Goal: Transaction & Acquisition: Purchase product/service

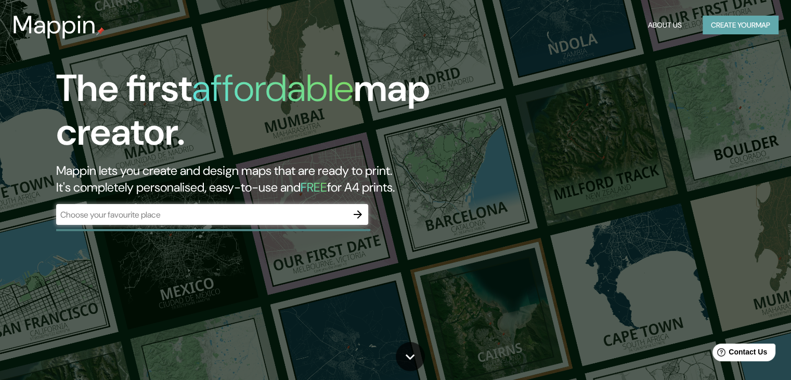
click at [743, 24] on button "Create your map" at bounding box center [741, 25] width 76 height 19
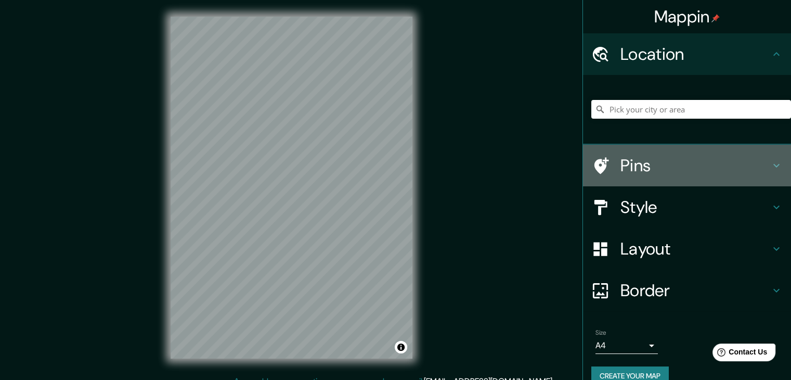
click at [677, 170] on h4 "Pins" at bounding box center [696, 165] width 150 height 21
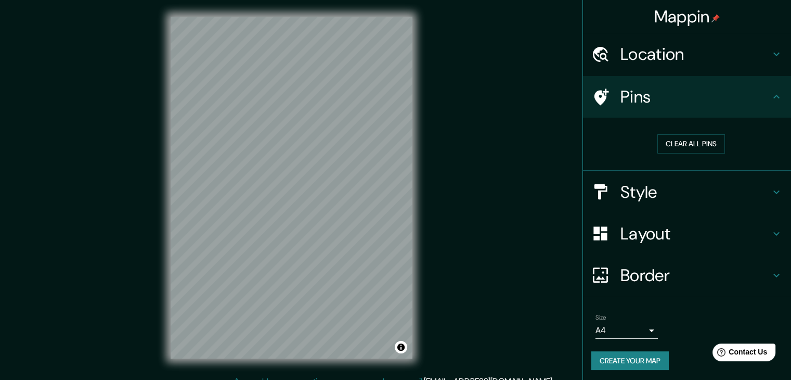
click at [711, 92] on h4 "Pins" at bounding box center [696, 96] width 150 height 21
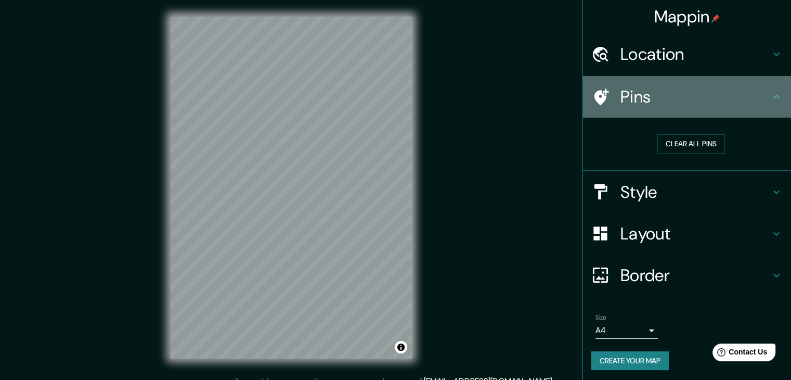
click at [770, 105] on div "Pins" at bounding box center [687, 97] width 208 height 42
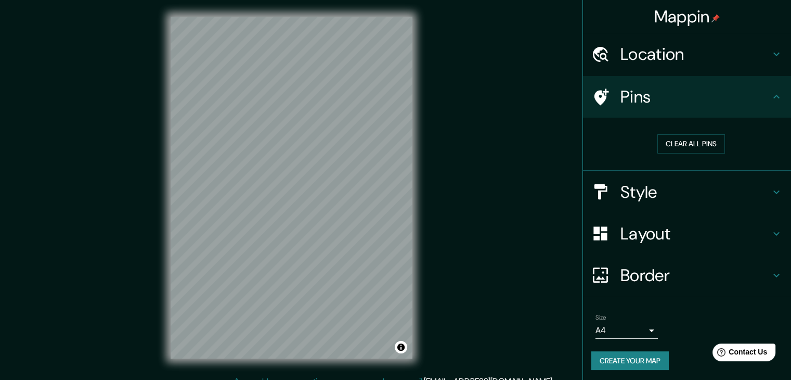
click at [765, 199] on div "Style" at bounding box center [687, 192] width 208 height 42
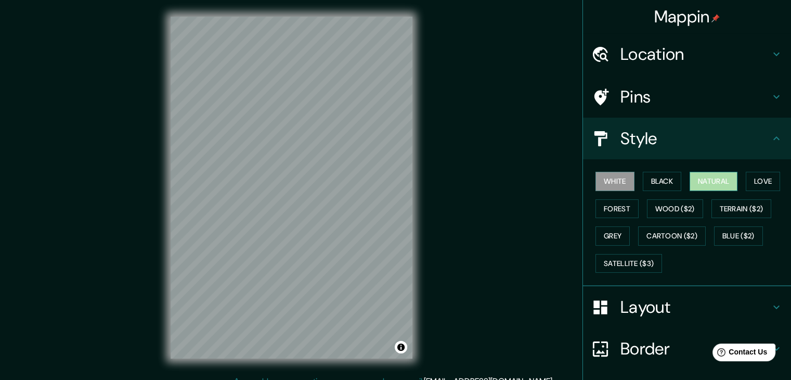
click at [703, 181] on button "Natural" at bounding box center [714, 181] width 48 height 19
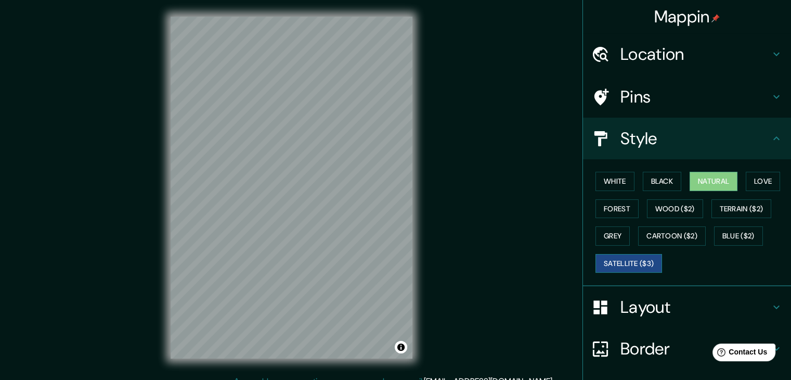
click at [651, 261] on button "Satellite ($3)" at bounding box center [629, 263] width 67 height 19
click at [720, 54] on h4 "Location" at bounding box center [696, 54] width 150 height 21
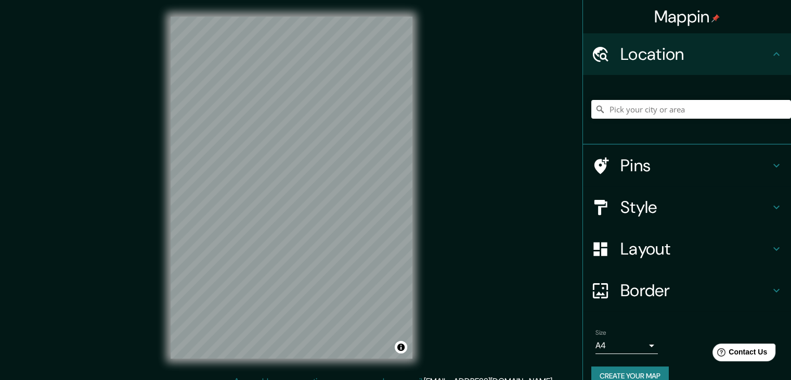
click at [667, 119] on div at bounding box center [691, 109] width 200 height 52
click at [667, 109] on input "Pick your city or area" at bounding box center [691, 109] width 200 height 19
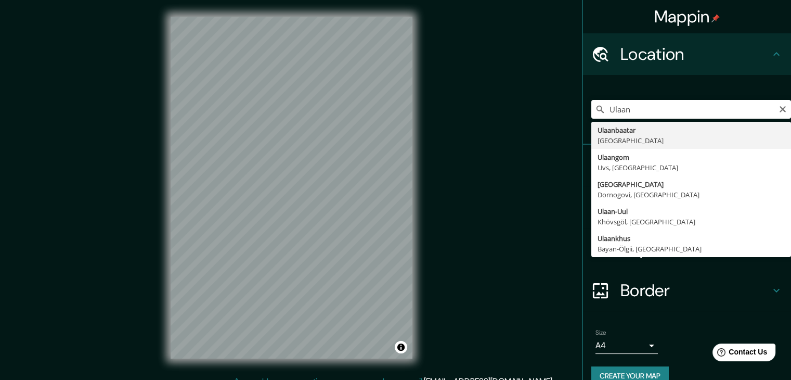
type input "Ulaanbaatar, [GEOGRAPHIC_DATA]"
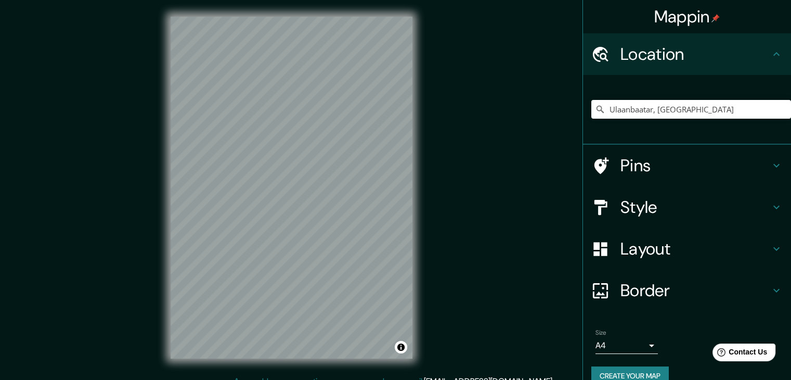
click at [36, 192] on div "Mappin Location [GEOGRAPHIC_DATA], [GEOGRAPHIC_DATA] Pins Style Layout Border C…" at bounding box center [395, 196] width 791 height 392
click at [232, 189] on div "Mappin Location [GEOGRAPHIC_DATA], [GEOGRAPHIC_DATA] Pins Style Layout Border C…" at bounding box center [395, 196] width 791 height 392
drag, startPoint x: 144, startPoint y: 187, endPoint x: 469, endPoint y: 189, distance: 324.6
click at [469, 189] on div "Mappin Location [GEOGRAPHIC_DATA], [GEOGRAPHIC_DATA] Pins Style Layout Border C…" at bounding box center [395, 196] width 791 height 392
click at [500, 179] on div "Mappin Location [GEOGRAPHIC_DATA], [GEOGRAPHIC_DATA] Pins Style Layout Border C…" at bounding box center [395, 196] width 791 height 392
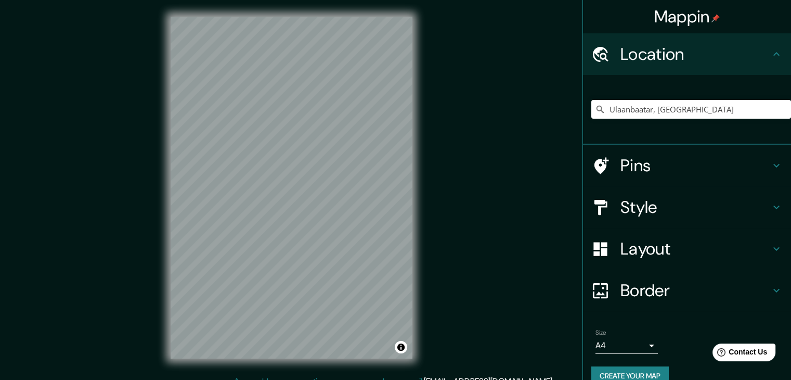
click at [415, 189] on div "© Mapbox © OpenStreetMap Improve this map © Maxar" at bounding box center [291, 187] width 275 height 375
click at [710, 102] on input "Ulaanbaatar, [GEOGRAPHIC_DATA]" at bounding box center [691, 109] width 200 height 19
click at [355, 379] on html "Mappin Location [GEOGRAPHIC_DATA], [GEOGRAPHIC_DATA] Pins Style Layout Border C…" at bounding box center [395, 190] width 791 height 380
click at [487, 290] on div "Mappin Location [GEOGRAPHIC_DATA], [GEOGRAPHIC_DATA] Pins Style Layout Border C…" at bounding box center [395, 196] width 791 height 392
click at [666, 200] on h4 "Style" at bounding box center [696, 207] width 150 height 21
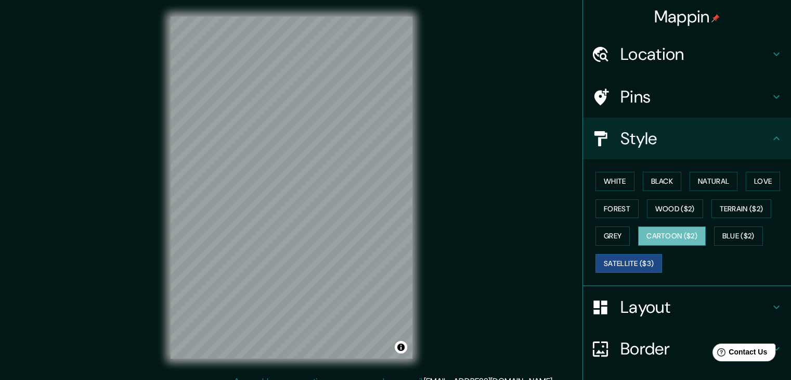
click at [685, 233] on button "Cartoon ($2)" at bounding box center [672, 235] width 68 height 19
click at [431, 219] on div "Mappin Location [GEOGRAPHIC_DATA], [GEOGRAPHIC_DATA] Pins Style White Black Nat…" at bounding box center [395, 196] width 791 height 392
click at [628, 259] on button "Satellite ($3)" at bounding box center [629, 263] width 67 height 19
click at [135, 180] on div "Mappin Location [GEOGRAPHIC_DATA], [GEOGRAPHIC_DATA] Pins Style White Black Nat…" at bounding box center [395, 196] width 791 height 392
click at [311, 364] on div "© Mapbox © OpenStreetMap Improve this map © Maxar" at bounding box center [291, 187] width 275 height 375
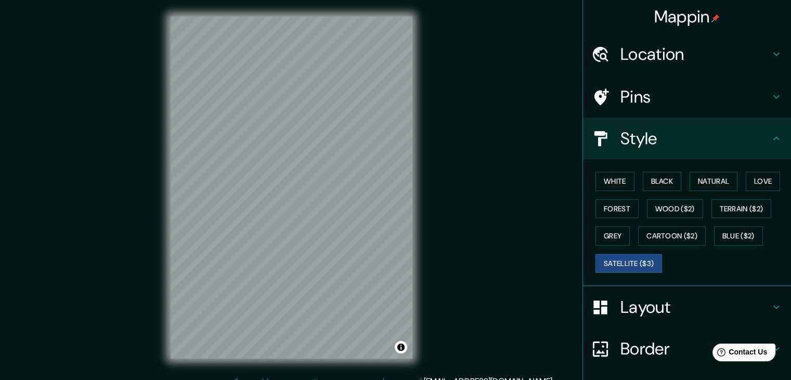
click at [725, 308] on h4 "Layout" at bounding box center [696, 307] width 150 height 21
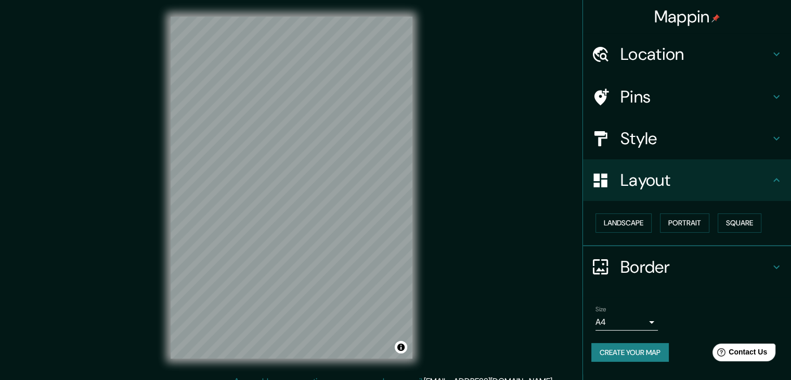
click at [754, 182] on h4 "Layout" at bounding box center [696, 180] width 150 height 21
click at [692, 138] on h4 "Style" at bounding box center [696, 138] width 150 height 21
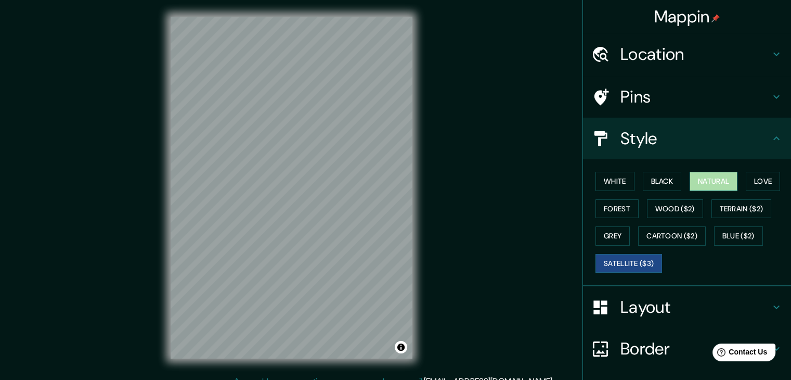
click at [709, 180] on button "Natural" at bounding box center [714, 181] width 48 height 19
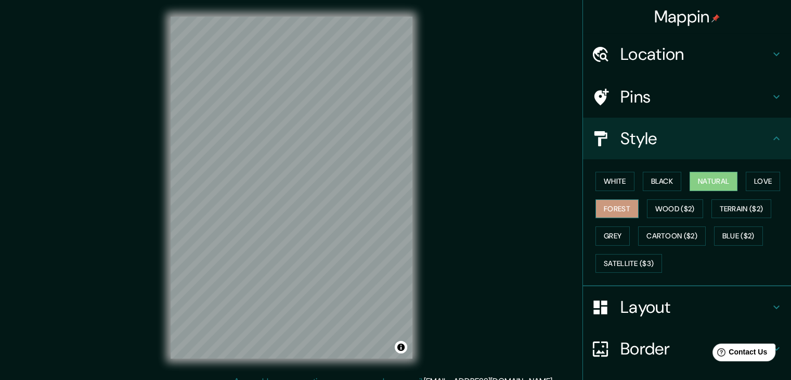
click at [614, 210] on button "Forest" at bounding box center [617, 208] width 43 height 19
click at [602, 172] on button "White" at bounding box center [615, 181] width 39 height 19
click at [716, 179] on button "Natural" at bounding box center [714, 181] width 48 height 19
click at [776, 179] on div "White Black Natural Love Forest Wood ($2) Terrain ($2) Grey Cartoon ($2) Blue (…" at bounding box center [691, 222] width 200 height 109
click at [751, 184] on button "Love" at bounding box center [763, 181] width 34 height 19
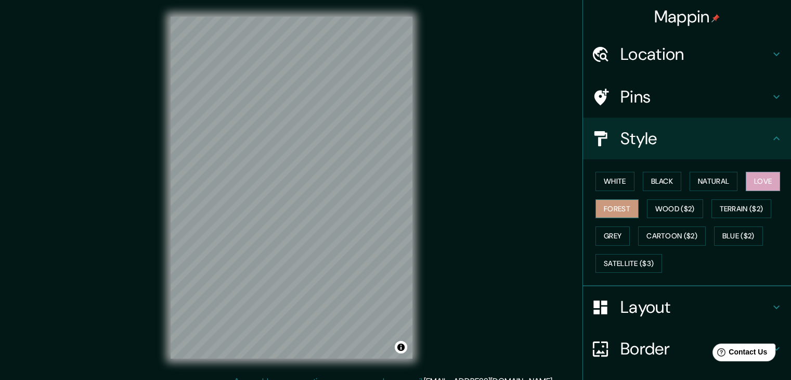
click at [619, 208] on button "Forest" at bounding box center [617, 208] width 43 height 19
click at [707, 181] on button "Natural" at bounding box center [714, 181] width 48 height 19
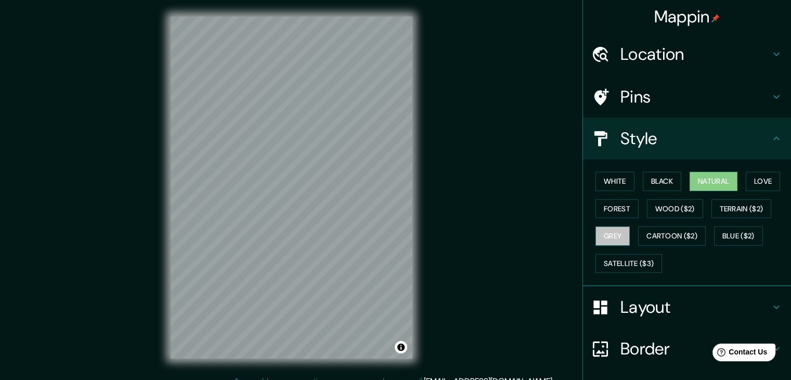
click at [612, 234] on button "Grey" at bounding box center [613, 235] width 34 height 19
click at [680, 207] on button "Wood ($2)" at bounding box center [675, 208] width 56 height 19
